Goal: Check status: Check status

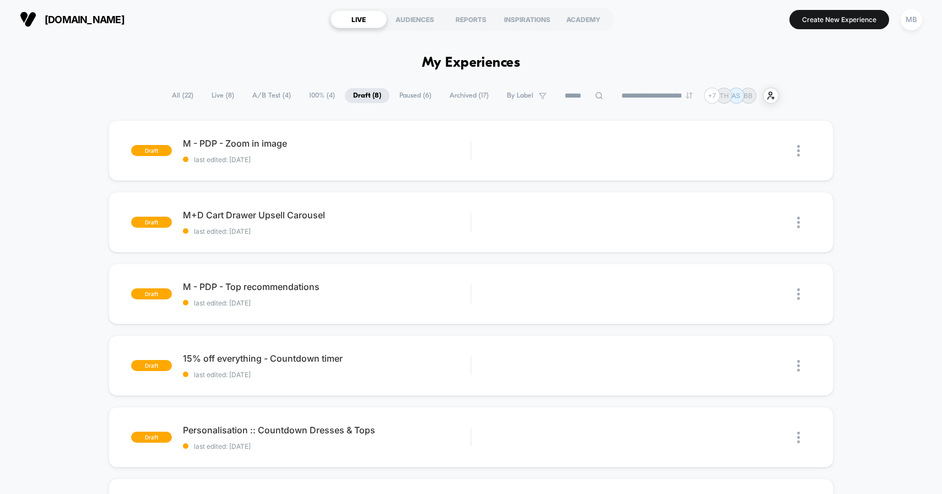
click at [267, 95] on span "A/B Test ( 4 )" at bounding box center [271, 95] width 55 height 15
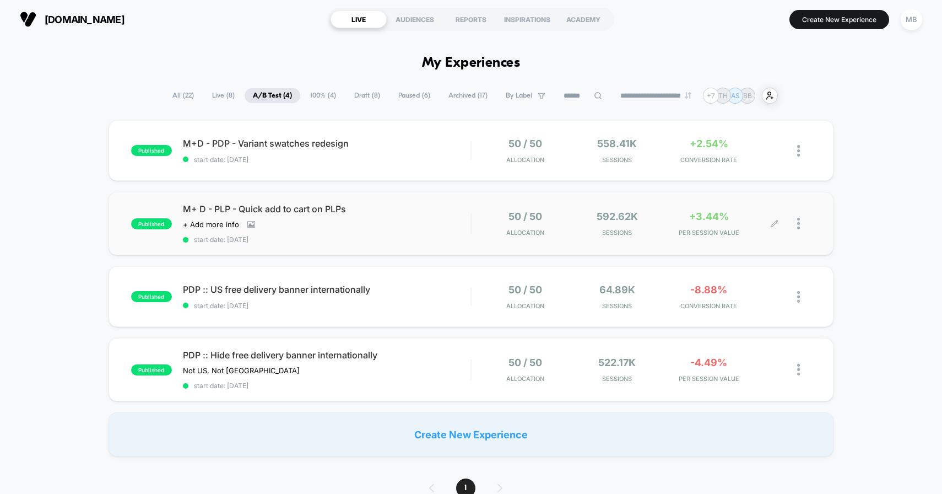
click at [752, 215] on div "+3.44% PER SESSION VALUE" at bounding box center [709, 224] width 86 height 26
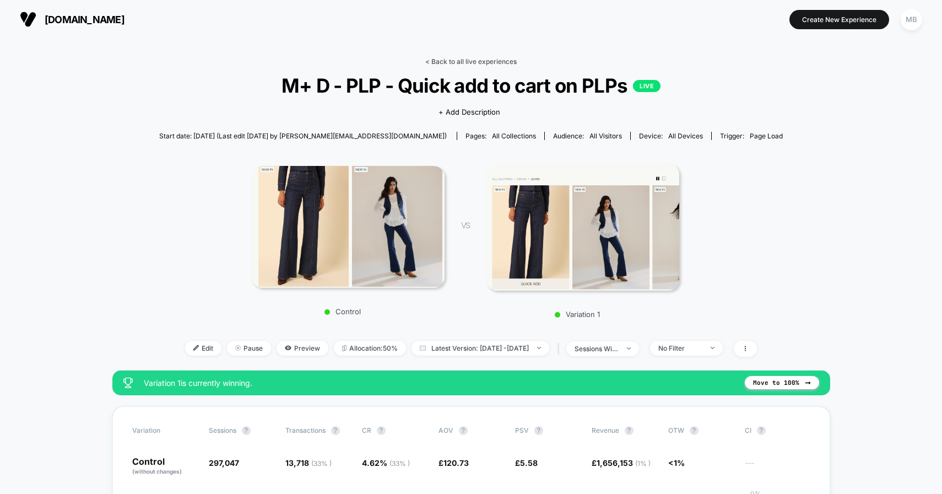
click at [449, 58] on link "< Back to all live experiences" at bounding box center [470, 61] width 91 height 8
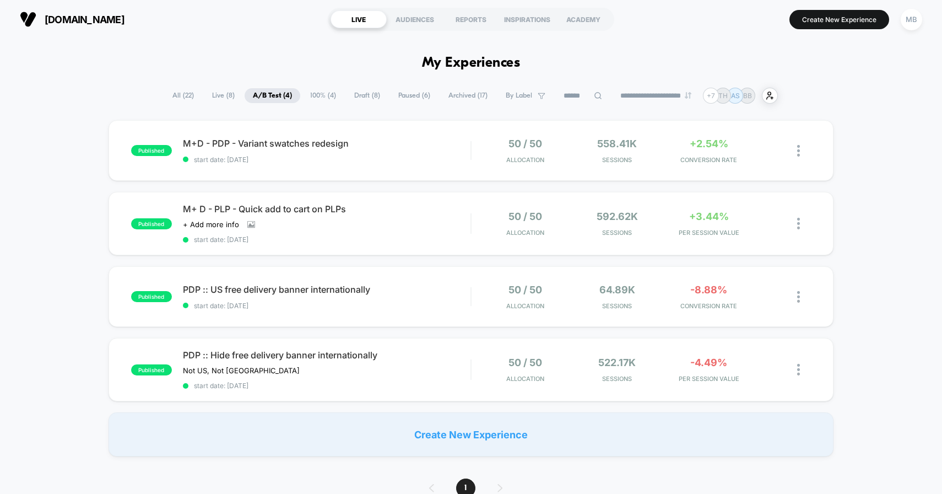
click at [358, 99] on span "Draft ( 8 )" at bounding box center [367, 95] width 42 height 15
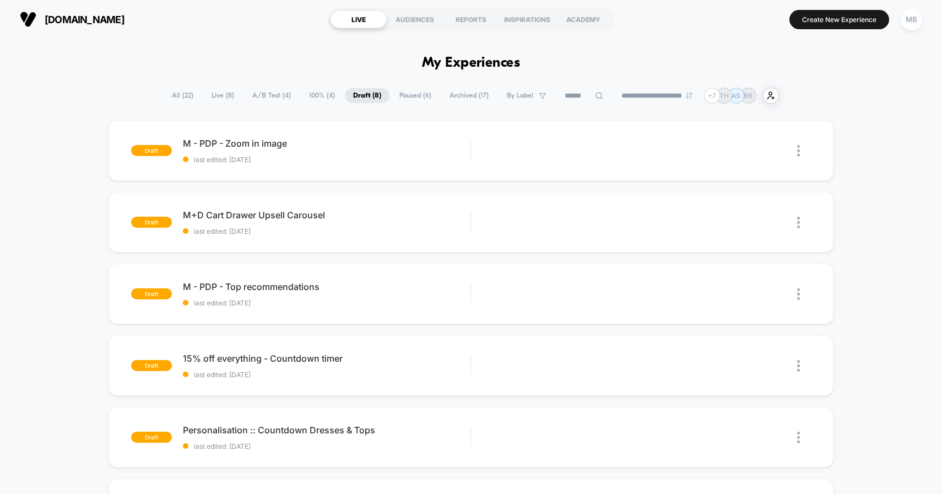
click at [409, 96] on span "Paused ( 6 )" at bounding box center [415, 95] width 48 height 15
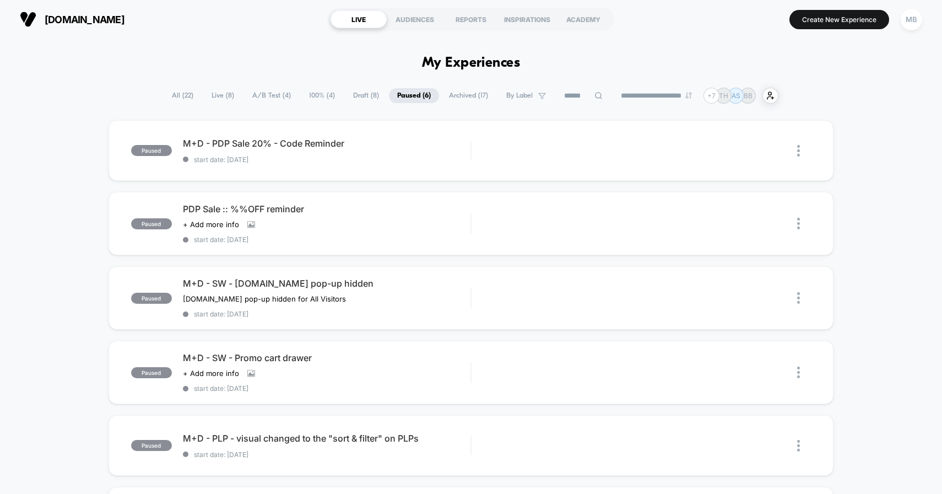
click at [362, 96] on span "Draft ( 8 )" at bounding box center [366, 95] width 42 height 15
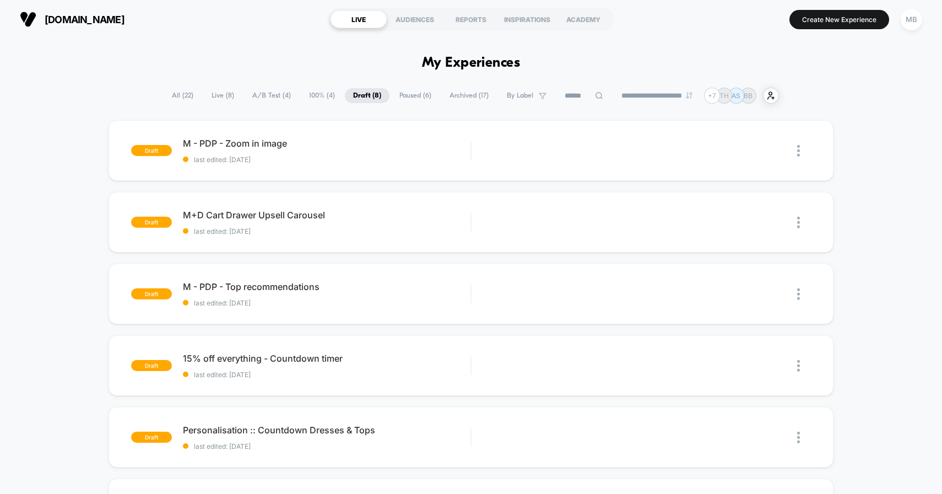
click at [313, 95] on span "100% ( 4 )" at bounding box center [322, 95] width 42 height 15
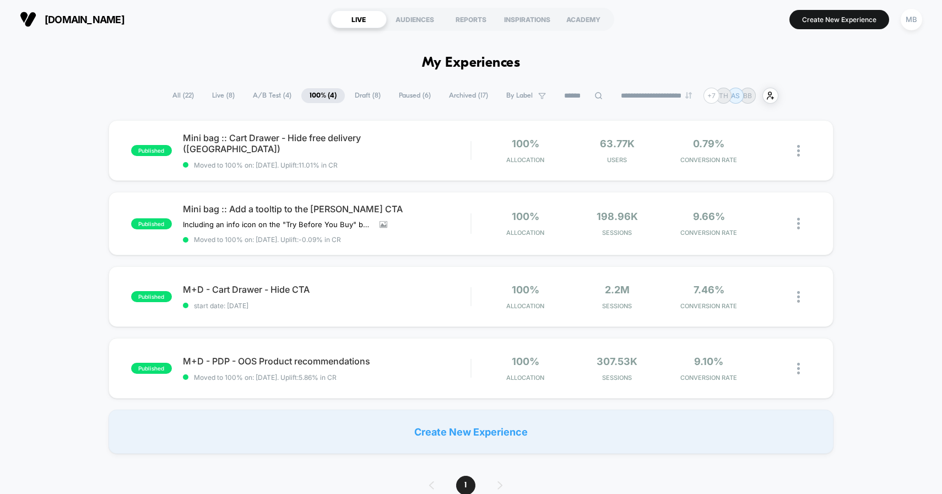
click at [270, 93] on span "A/B Test ( 4 )" at bounding box center [272, 95] width 55 height 15
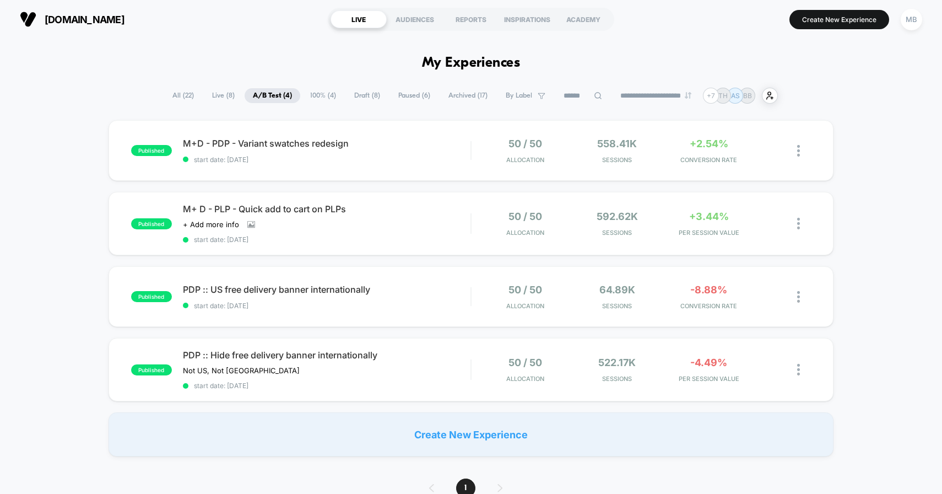
click at [319, 94] on span "100% ( 4 )" at bounding box center [323, 95] width 42 height 15
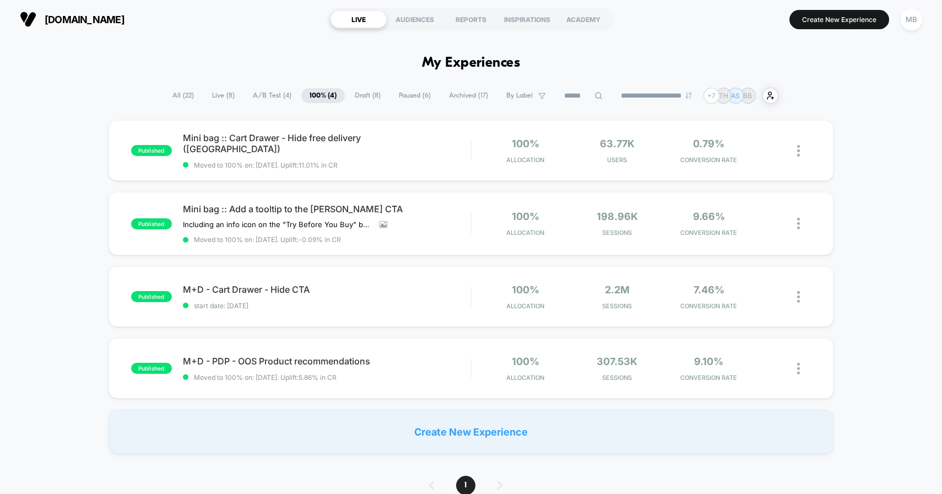
click at [353, 96] on span "Draft ( 8 )" at bounding box center [368, 95] width 42 height 15
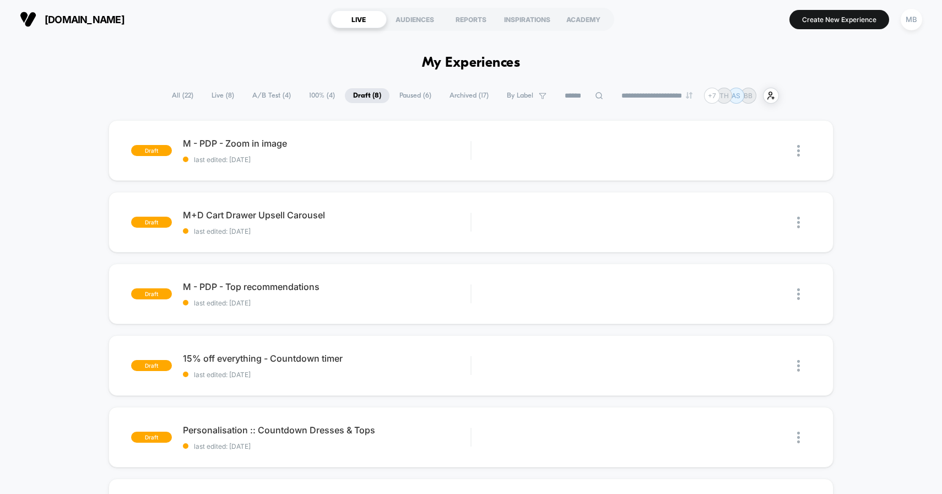
click at [409, 96] on span "Paused ( 6 )" at bounding box center [415, 95] width 48 height 15
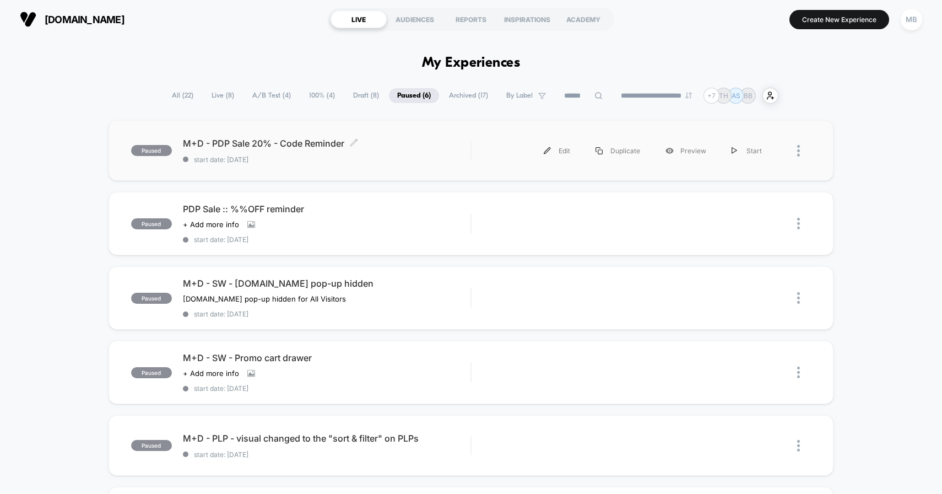
click at [424, 161] on span "start date: [DATE]" at bounding box center [327, 159] width 288 height 8
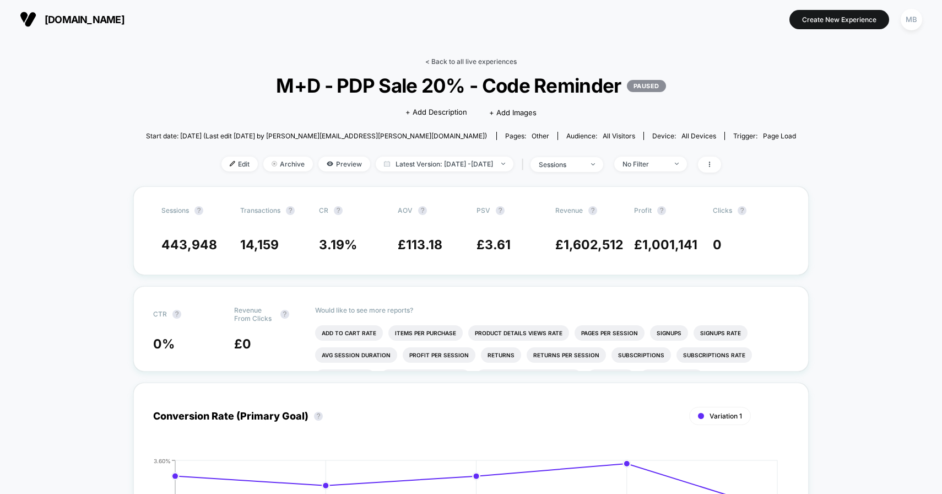
click at [442, 60] on link "< Back to all live experiences" at bounding box center [470, 61] width 91 height 8
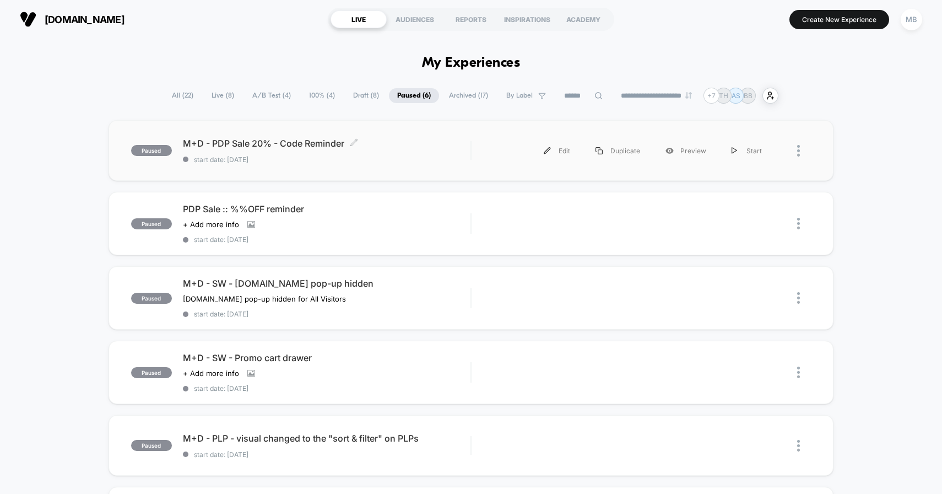
click at [452, 155] on span "start date: [DATE]" at bounding box center [327, 159] width 288 height 8
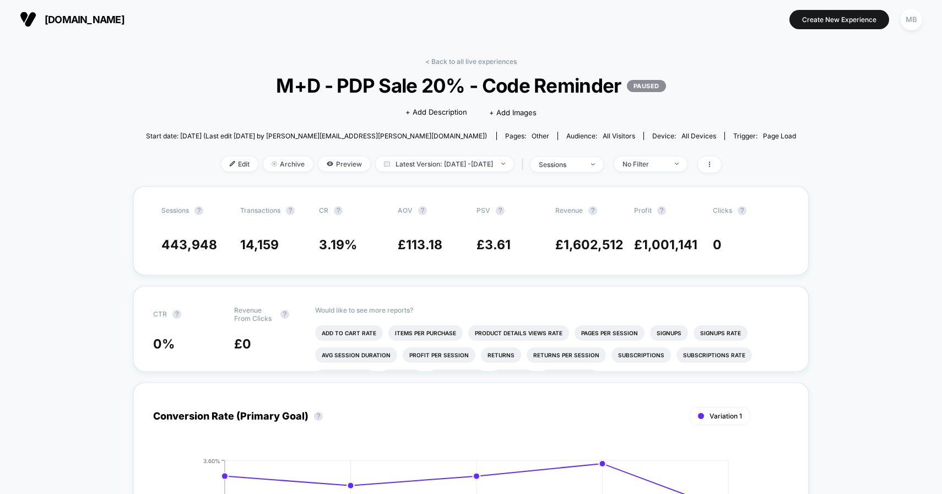
click at [468, 170] on div "Edit Archive Preview Latest Version: [DATE] - [DATE] | sessions No Filter" at bounding box center [471, 165] width 651 height 16
click at [476, 166] on span "Latest Version: [DATE] - [DATE]" at bounding box center [445, 164] width 138 height 15
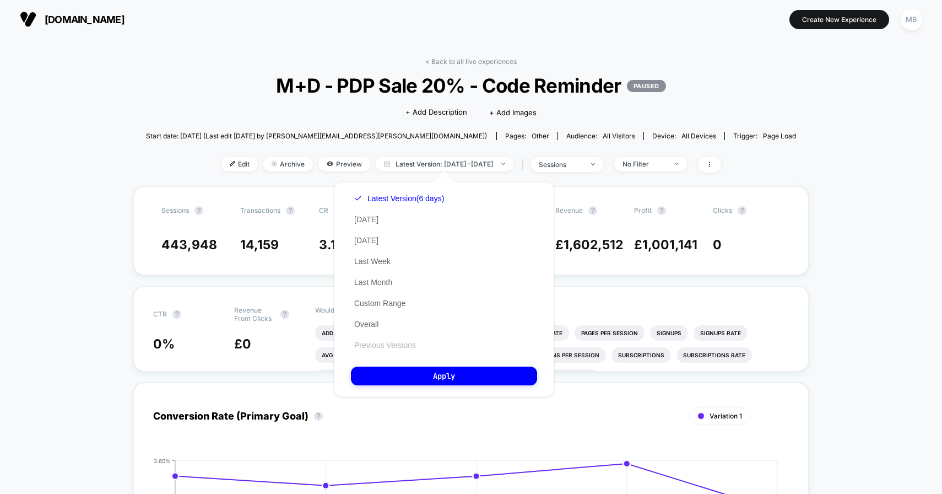
click at [393, 346] on button "Previous Versions" at bounding box center [385, 345] width 68 height 10
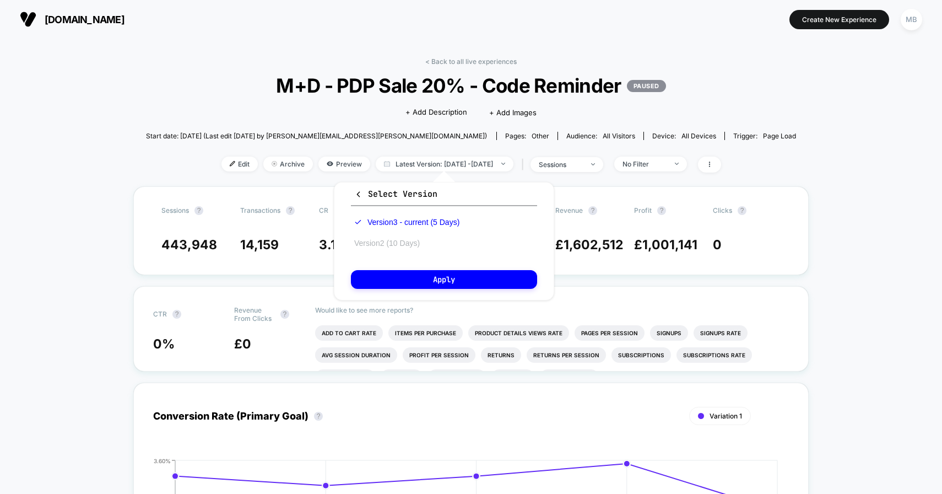
click at [405, 243] on button "Version 2 (10 Days)" at bounding box center [387, 243] width 72 height 10
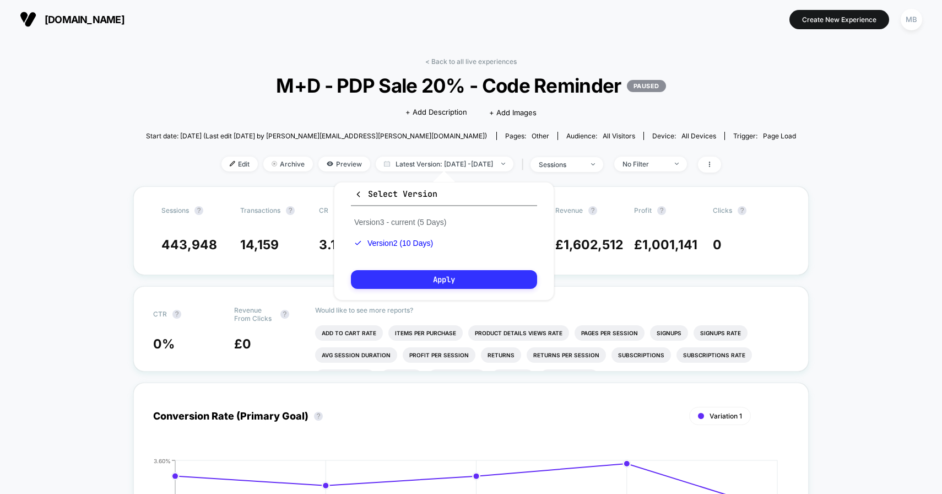
click at [428, 281] on button "Apply" at bounding box center [444, 279] width 186 height 19
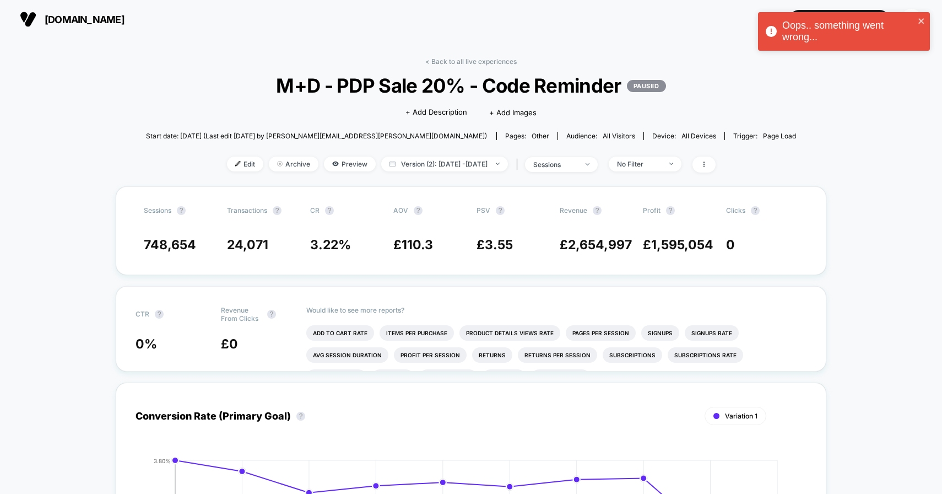
click at [482, 66] on div "< Back to all live experiences M+D - PDP Sale 20% - Code Reminder PAUSED Click …" at bounding box center [471, 121] width 651 height 129
click at [491, 63] on link "< Back to all live experiences" at bounding box center [470, 61] width 91 height 8
